Goal: Book appointment/travel/reservation

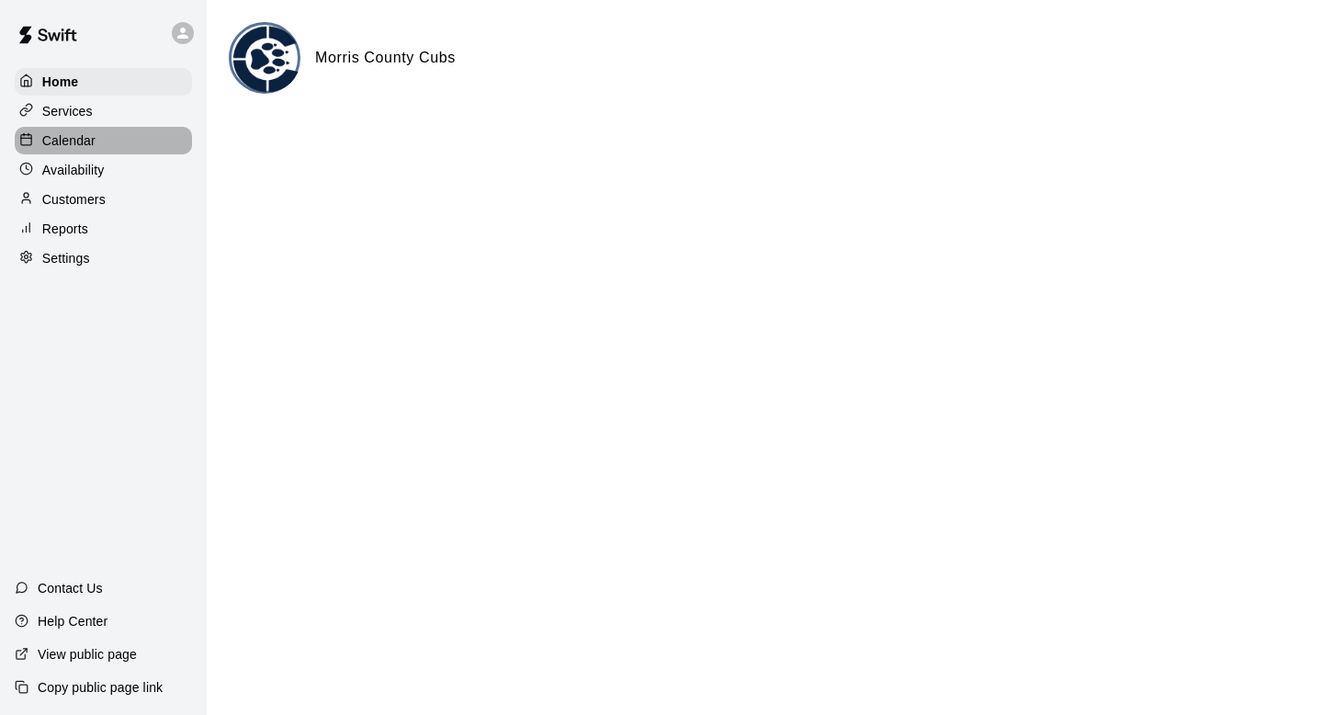
click at [131, 142] on div "Calendar" at bounding box center [103, 141] width 177 height 28
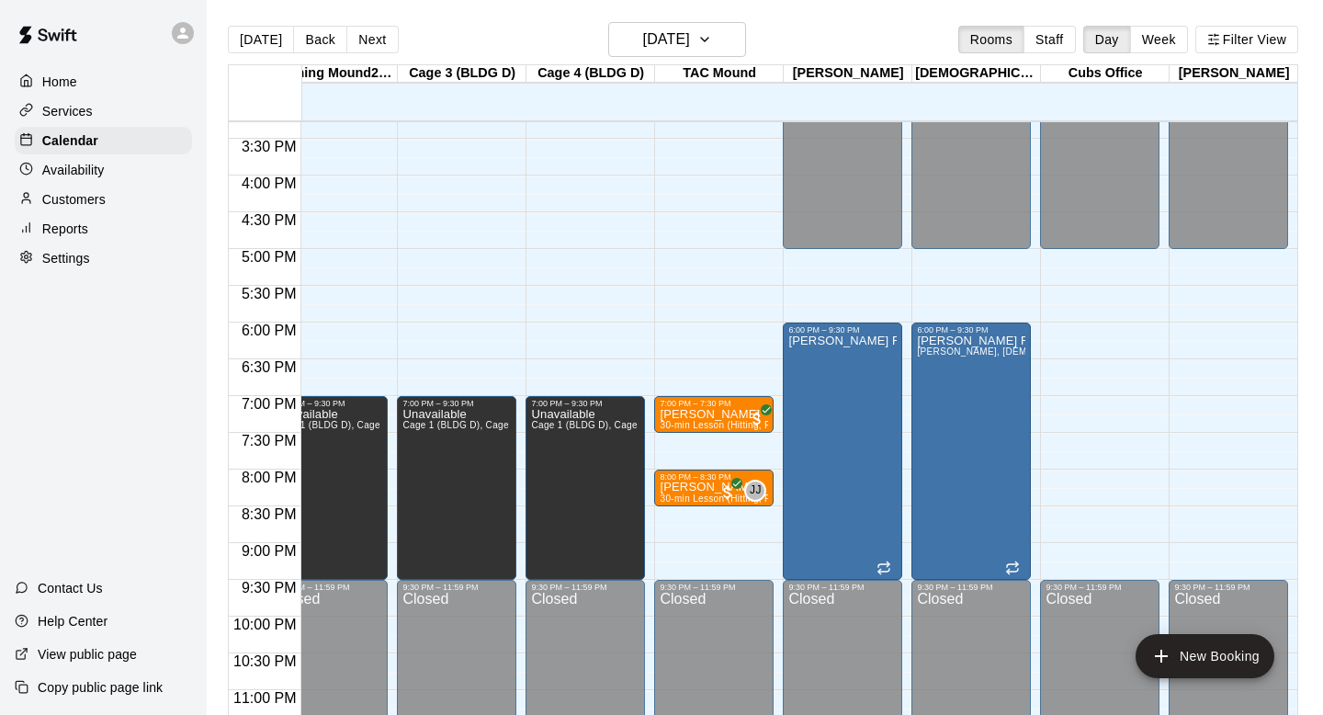
scroll to position [1152, 1191]
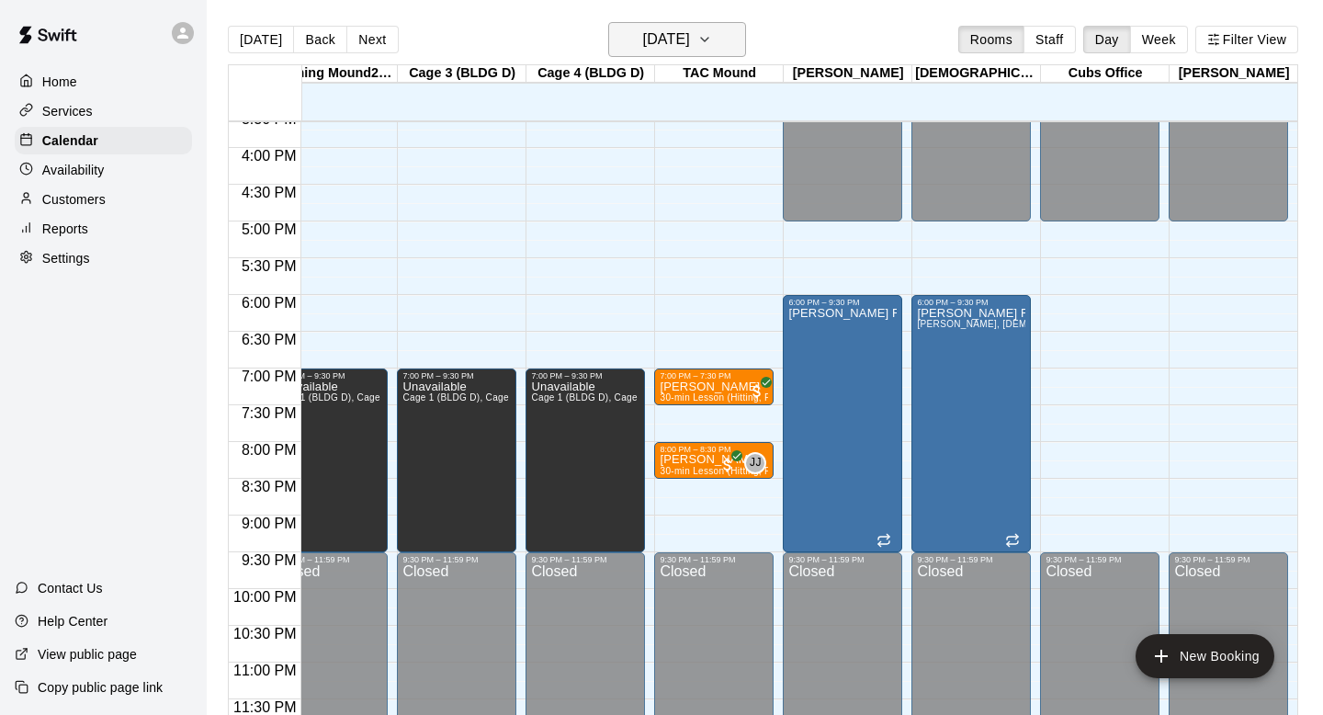
click at [661, 47] on icon "button" at bounding box center [705, 39] width 15 height 22
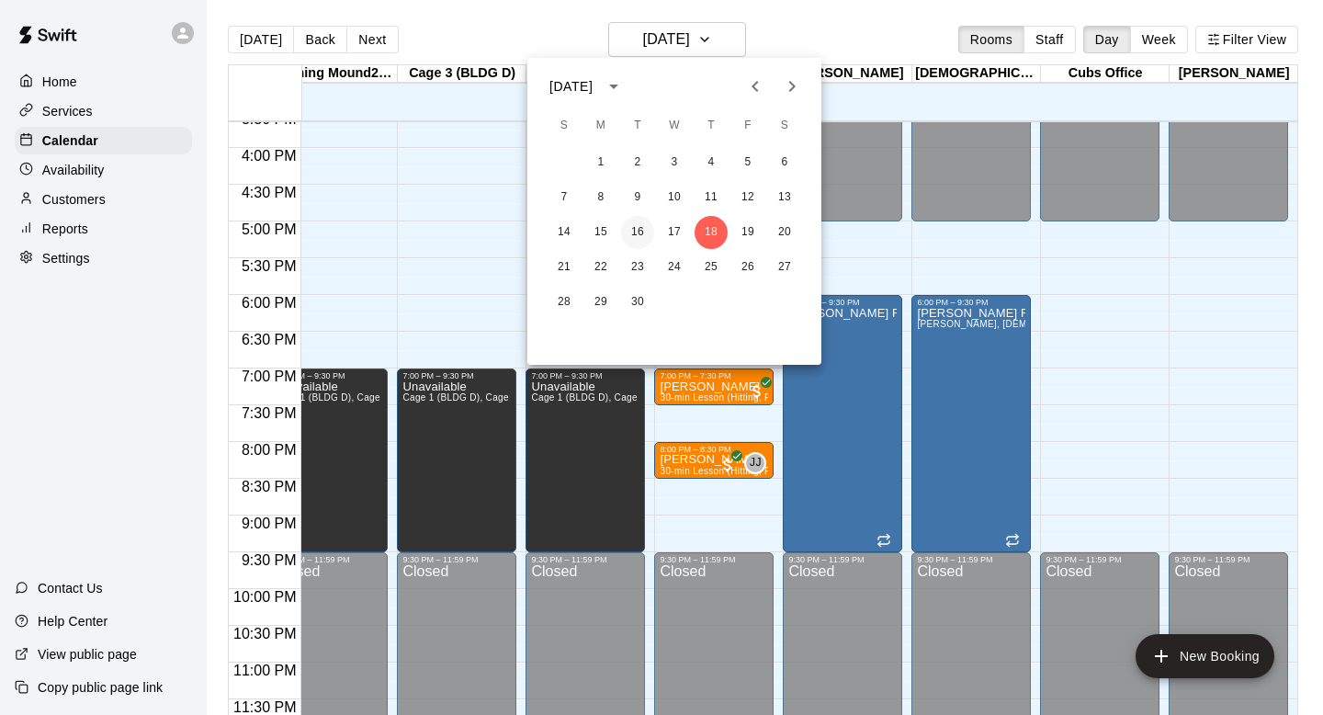
click at [635, 226] on button "16" at bounding box center [637, 232] width 33 height 33
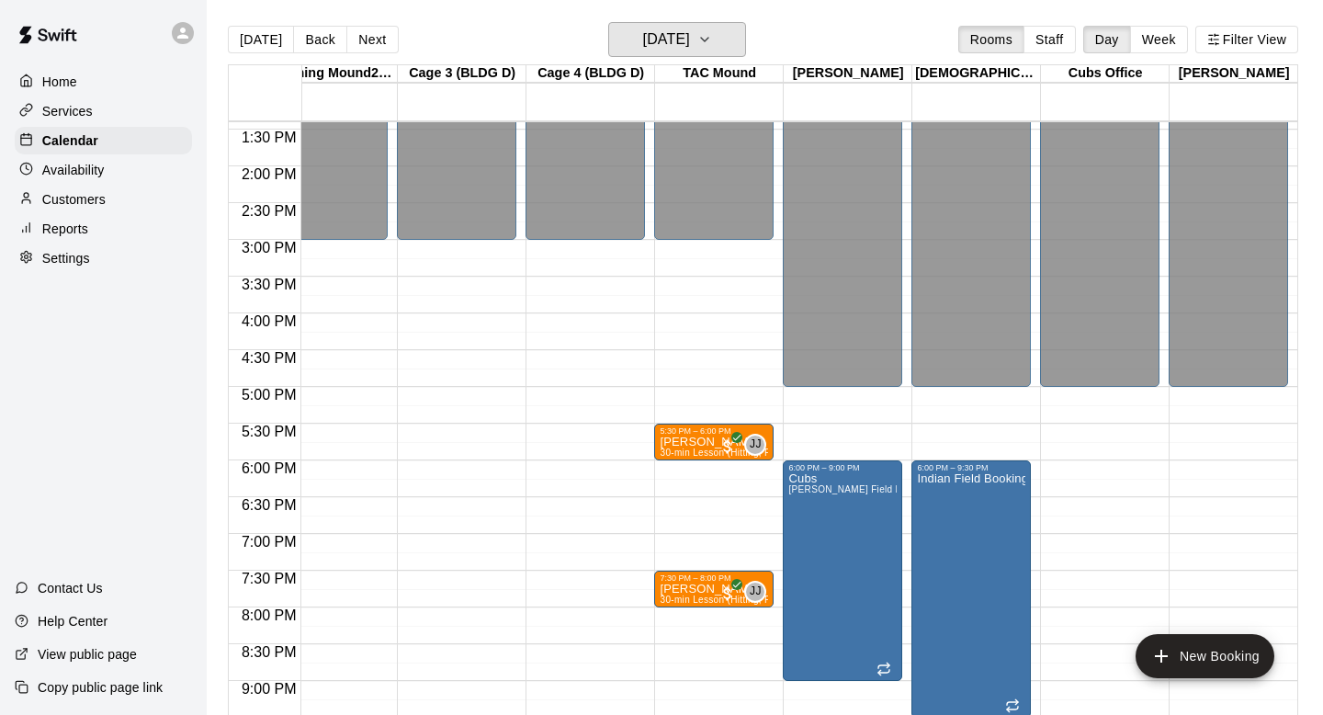
scroll to position [973, 1191]
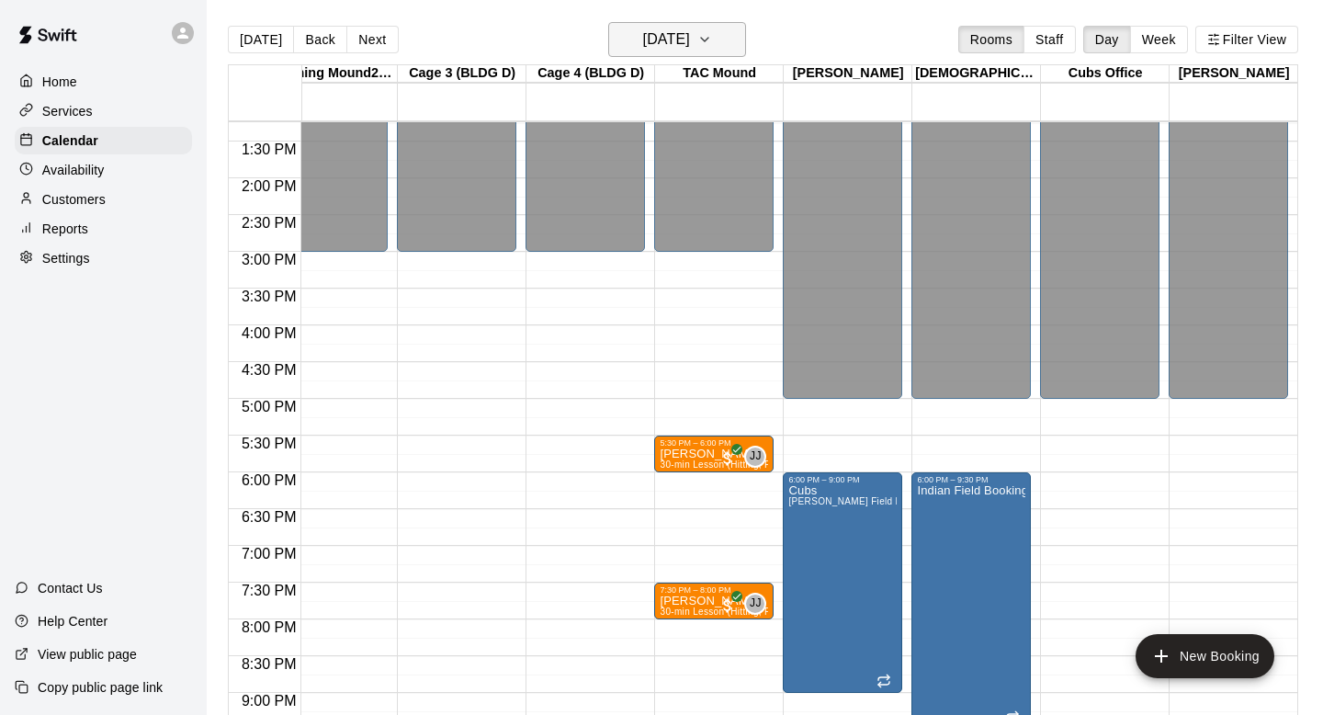
click at [661, 35] on h6 "[DATE]" at bounding box center [666, 40] width 47 height 26
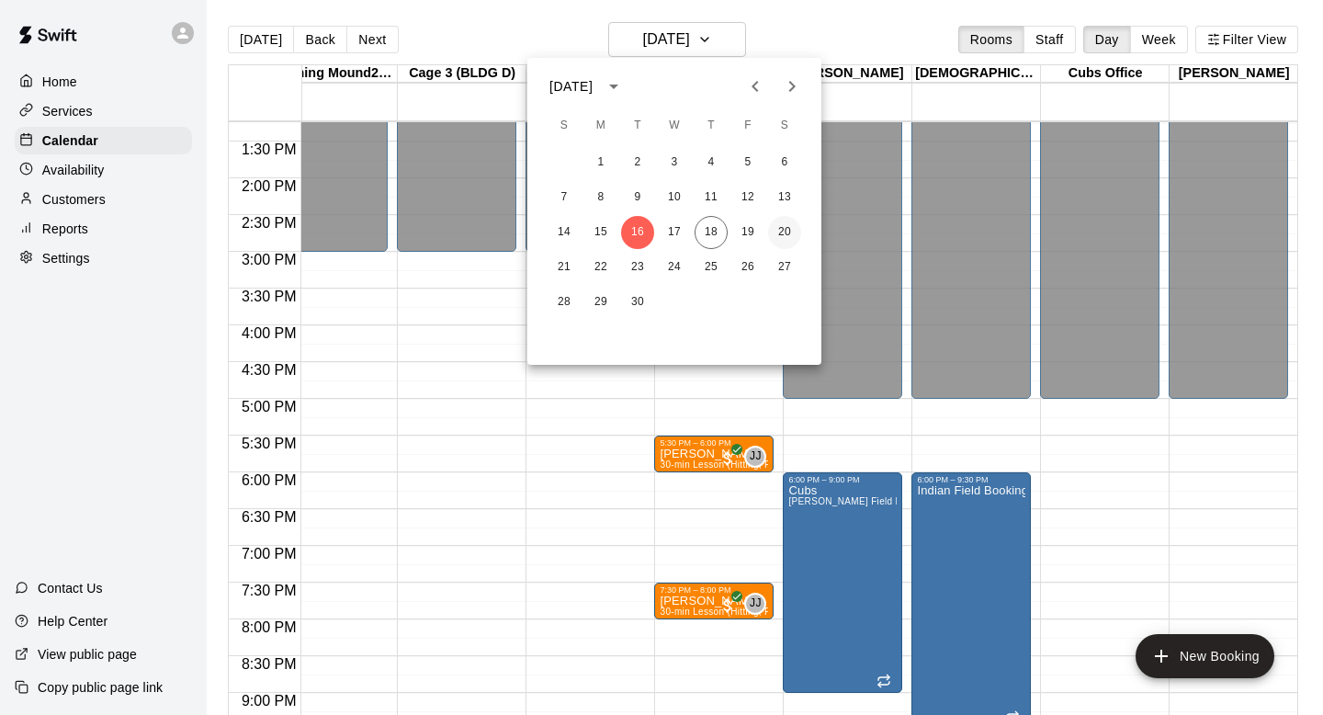
click at [661, 232] on button "20" at bounding box center [784, 232] width 33 height 33
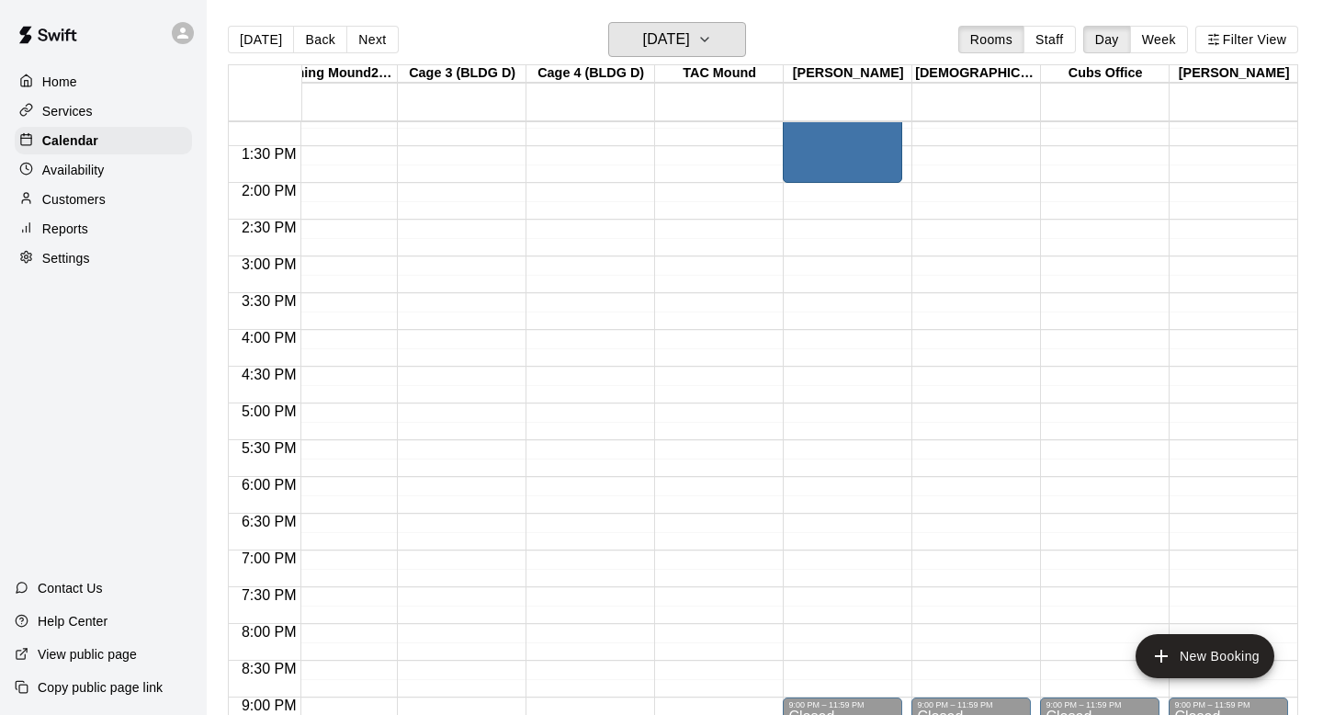
scroll to position [597, 1191]
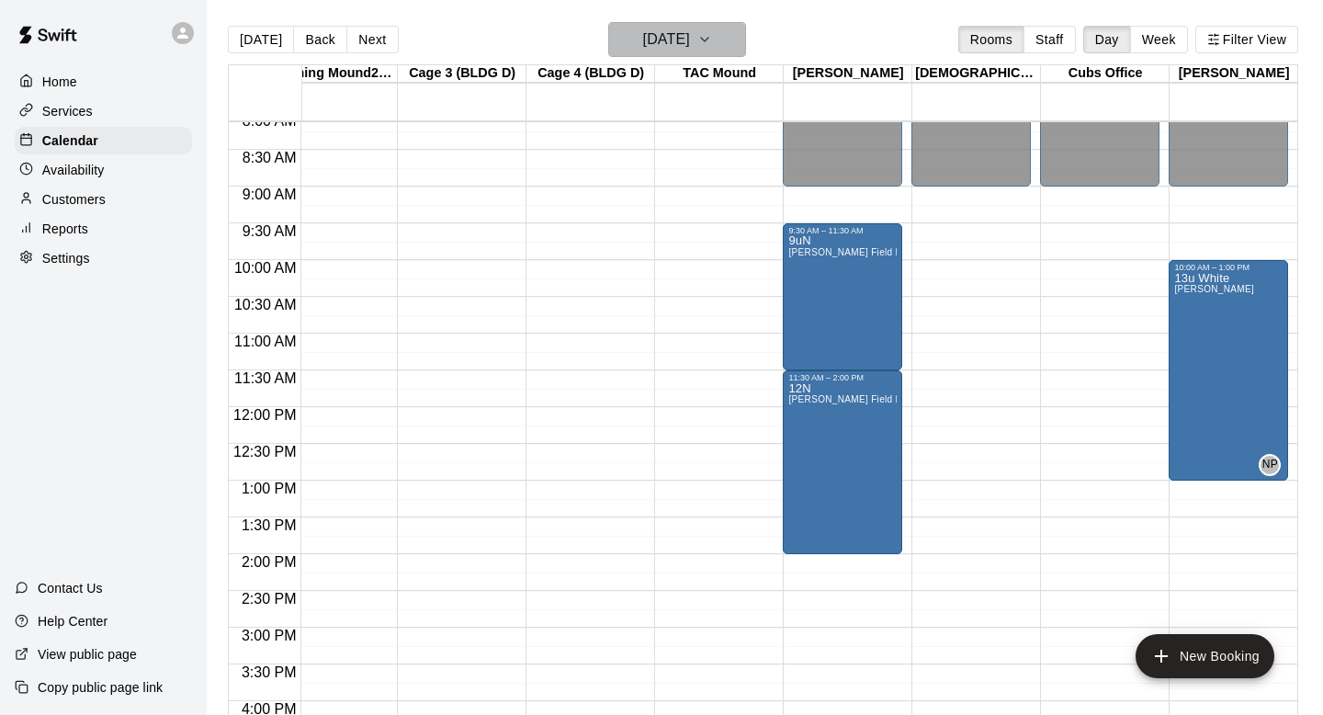
click at [661, 35] on icon "button" at bounding box center [705, 39] width 15 height 22
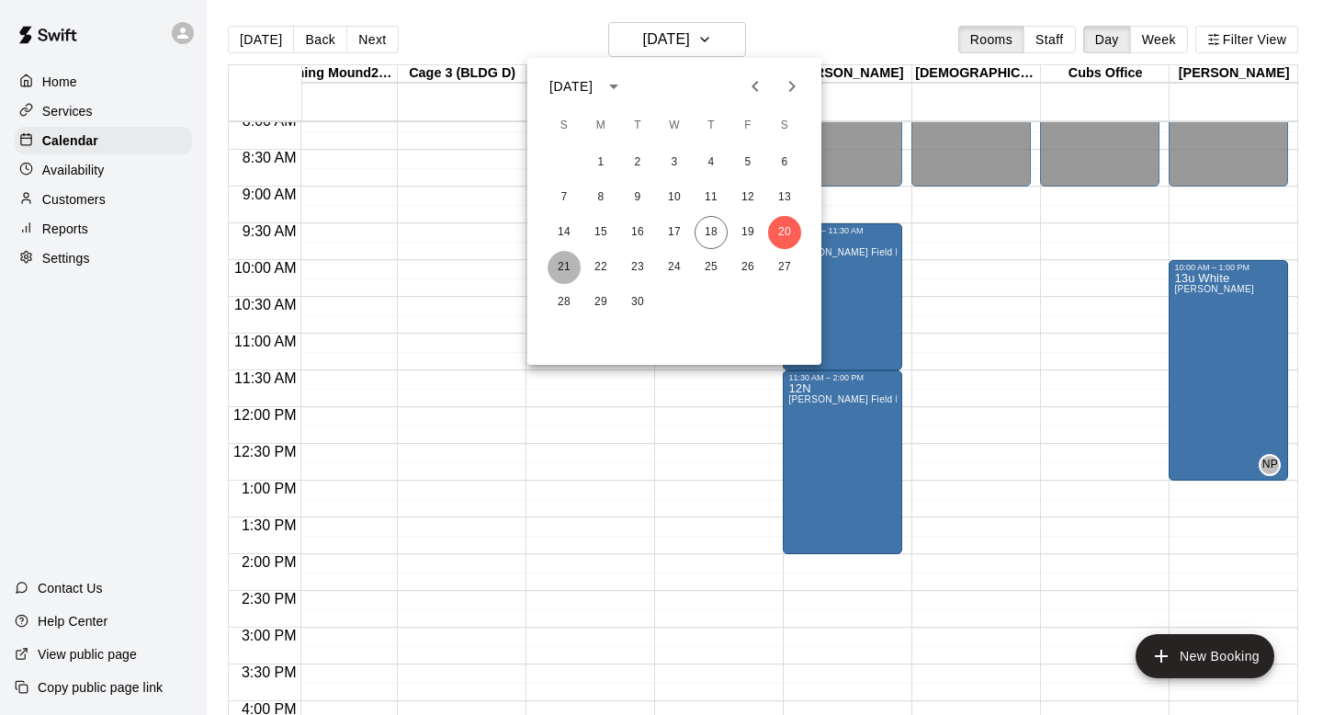
click at [556, 262] on button "21" at bounding box center [564, 267] width 33 height 33
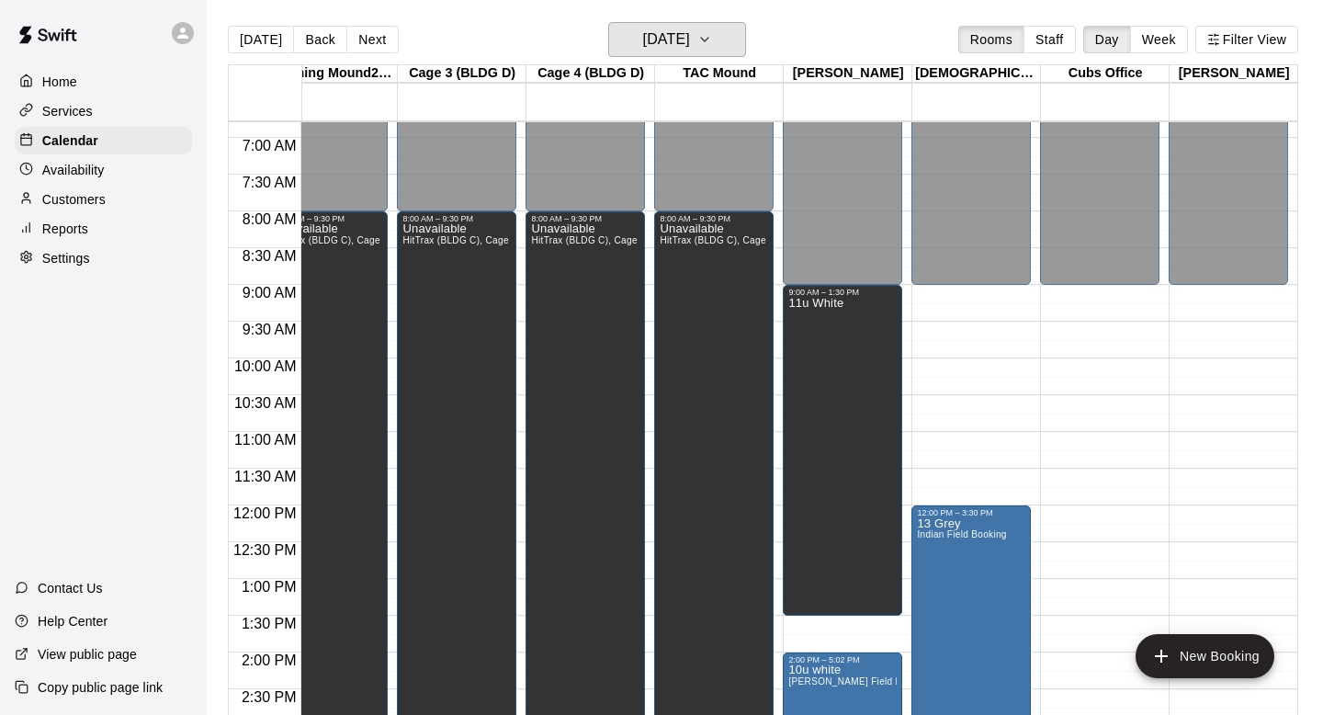
scroll to position [492, 1191]
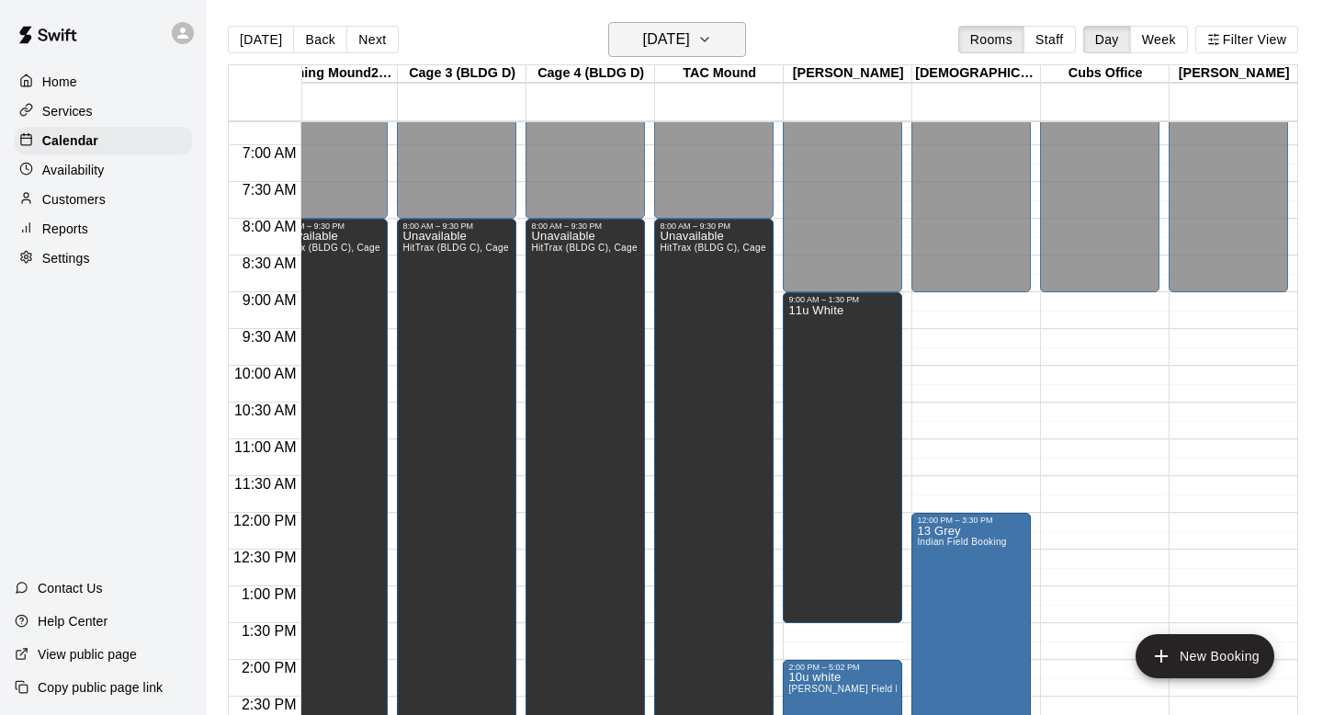
click at [661, 35] on h6 "[DATE]" at bounding box center [666, 40] width 47 height 26
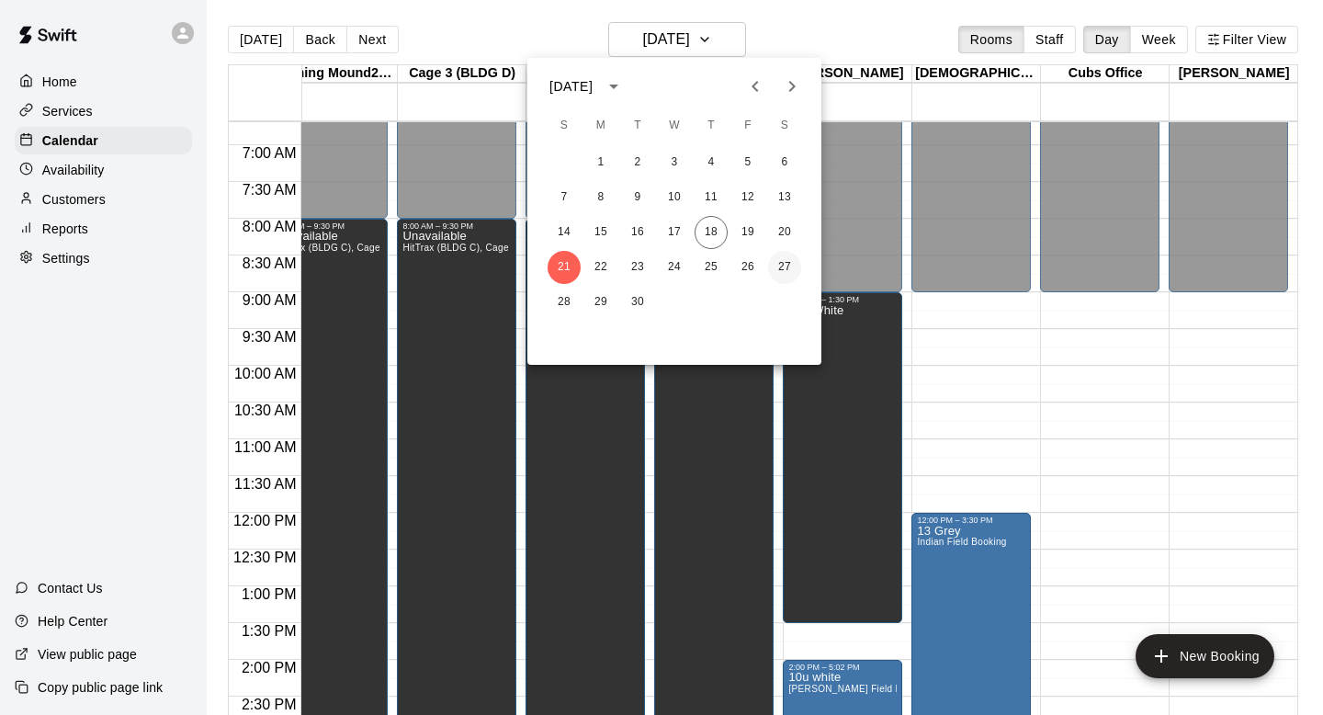
click at [661, 266] on button "27" at bounding box center [784, 267] width 33 height 33
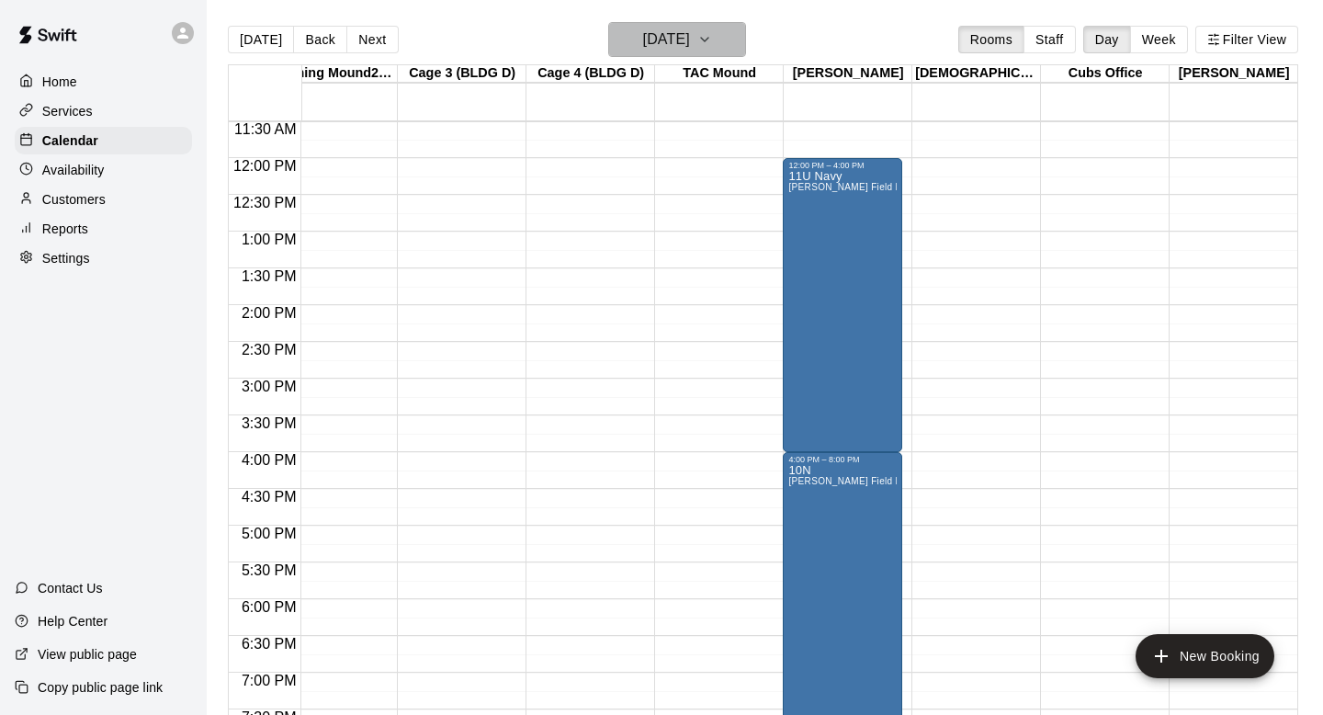
click at [661, 40] on button "[DATE]" at bounding box center [677, 39] width 138 height 35
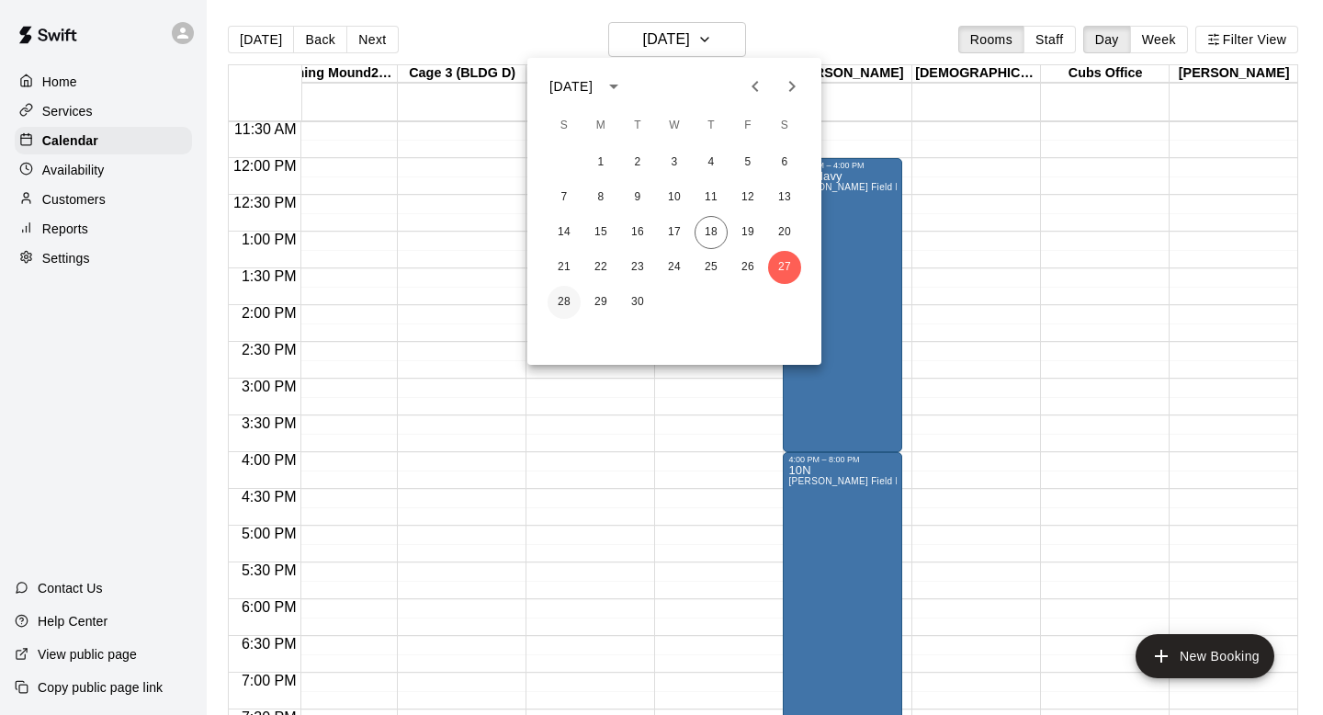
click at [551, 303] on button "28" at bounding box center [564, 302] width 33 height 33
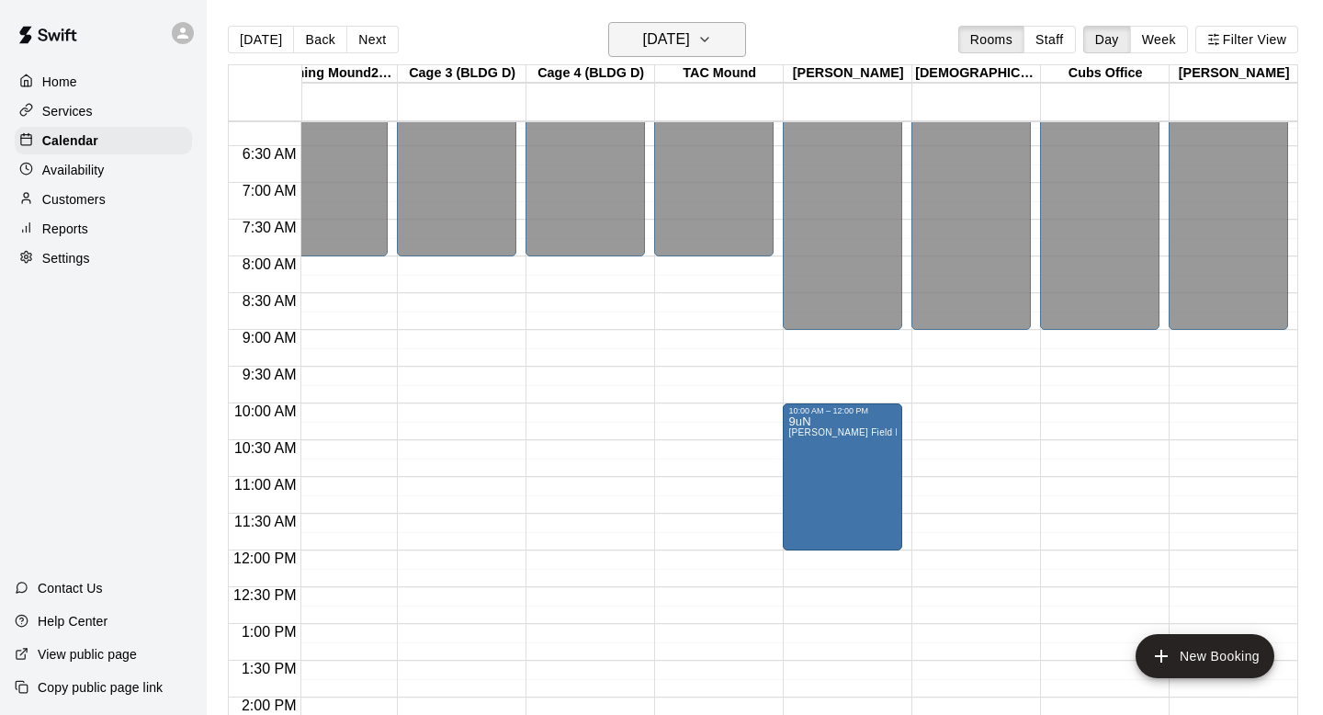
click at [661, 41] on icon "button" at bounding box center [705, 39] width 15 height 22
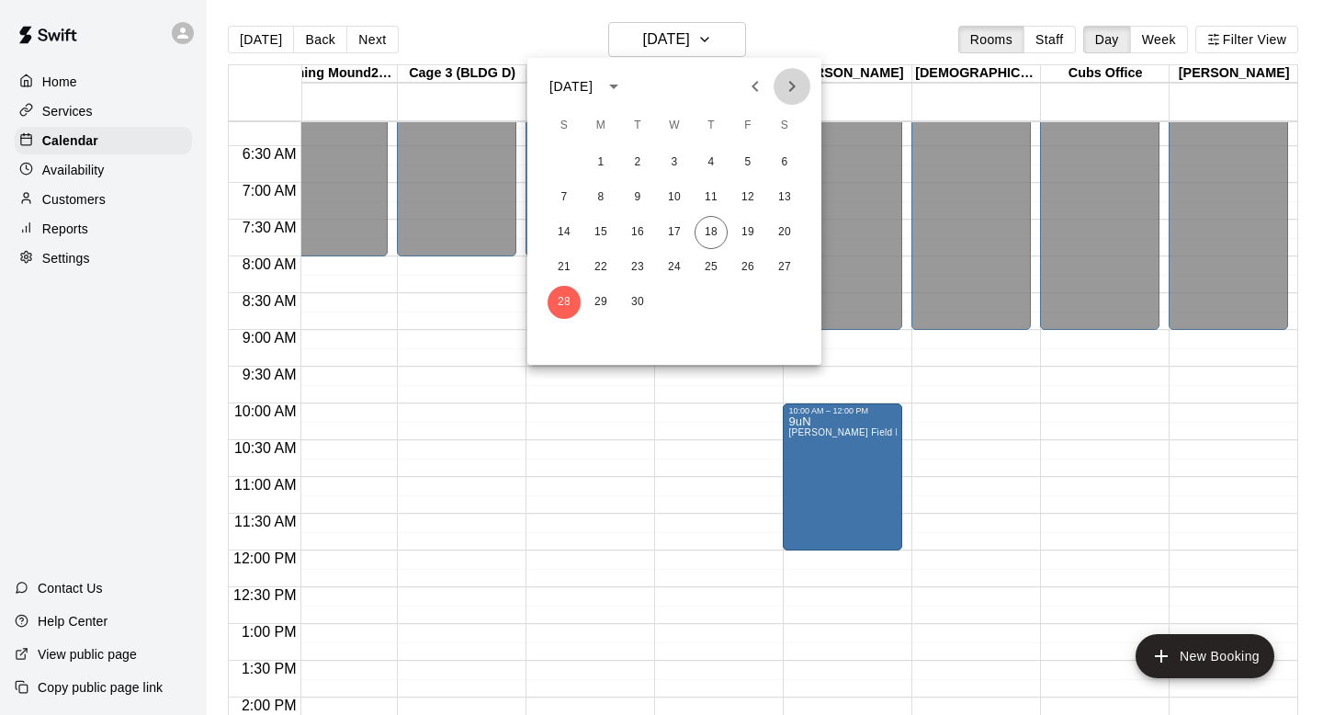
click at [661, 85] on icon "Next month" at bounding box center [792, 86] width 22 height 22
click at [661, 163] on button "4" at bounding box center [784, 162] width 33 height 33
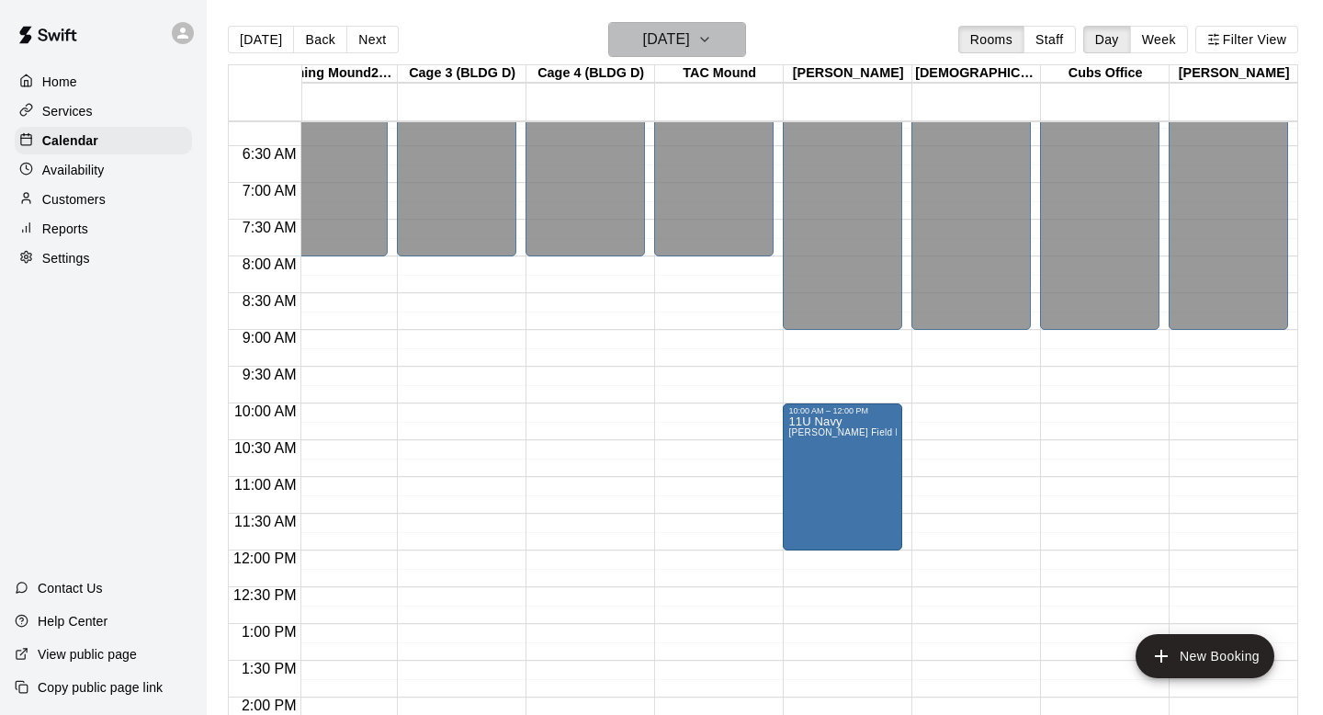
click at [661, 50] on icon "button" at bounding box center [705, 39] width 15 height 22
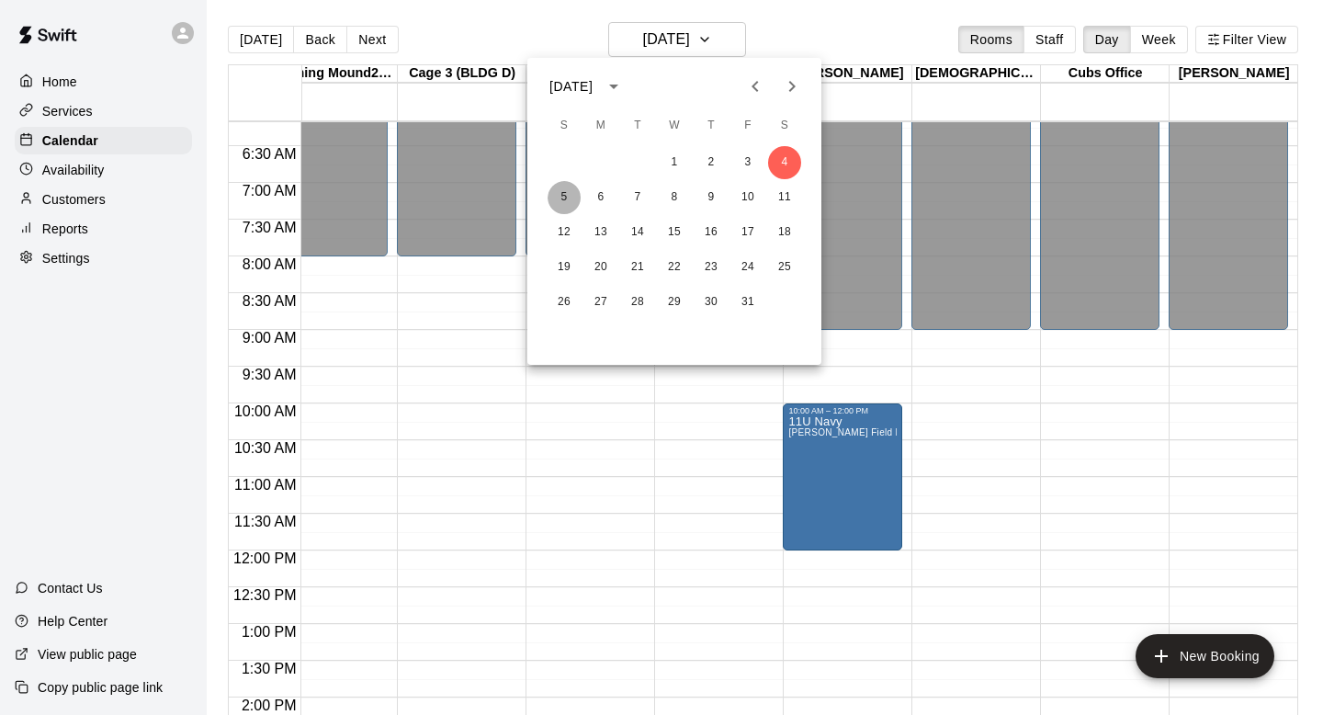
click at [553, 189] on button "5" at bounding box center [564, 197] width 33 height 33
